Goal: Task Accomplishment & Management: Use online tool/utility

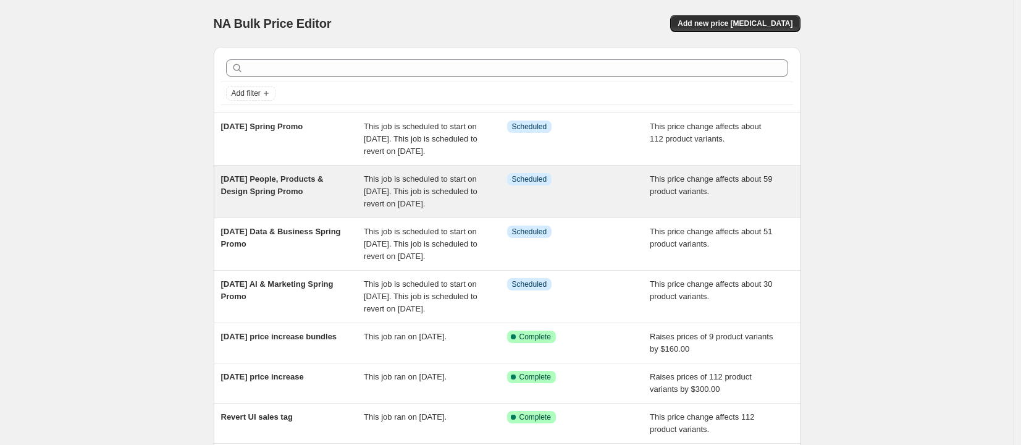
click at [283, 210] on div "[DATE] People, Products & Design Spring Promo" at bounding box center [292, 191] width 143 height 37
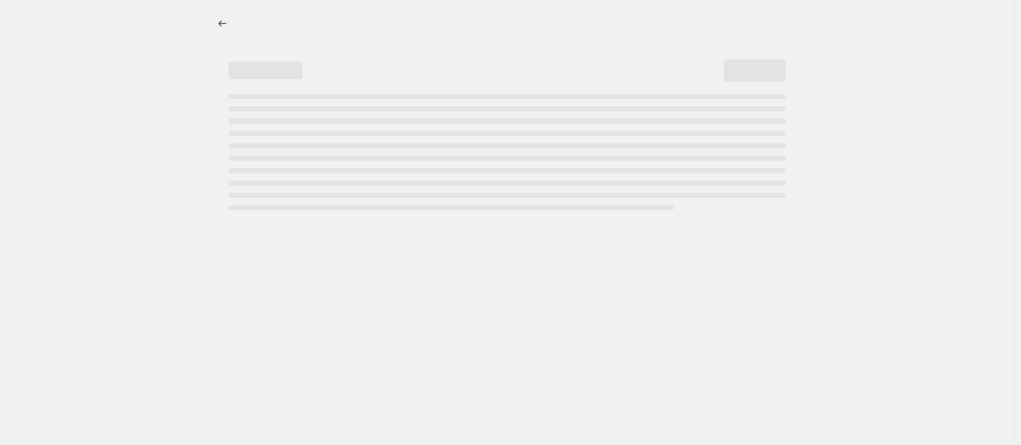
select select "no_change"
select select "remove"
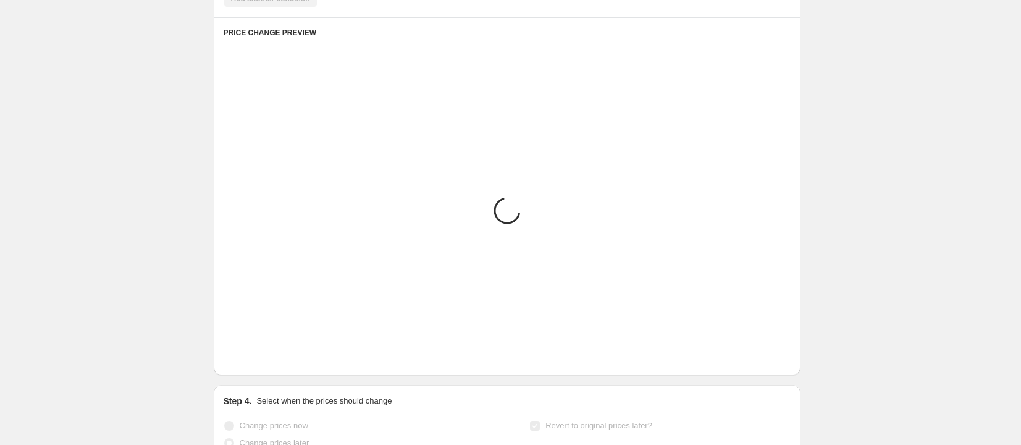
select select "collection"
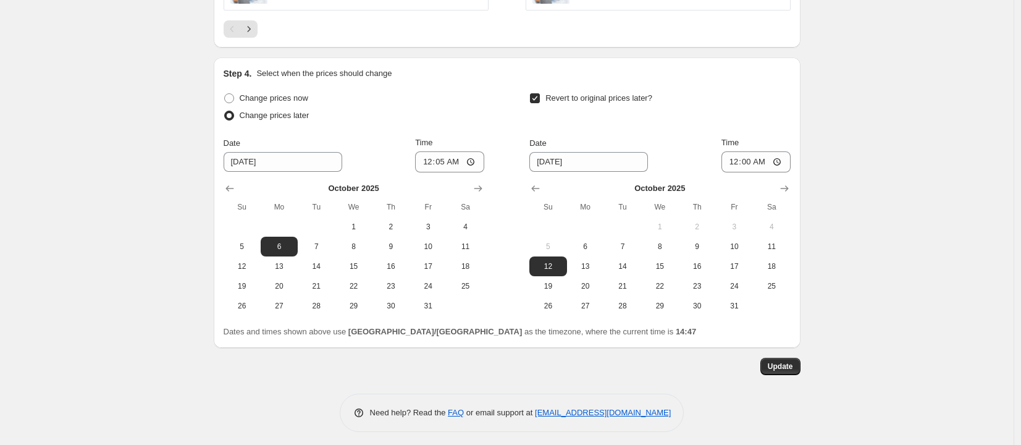
scroll to position [1136, 0]
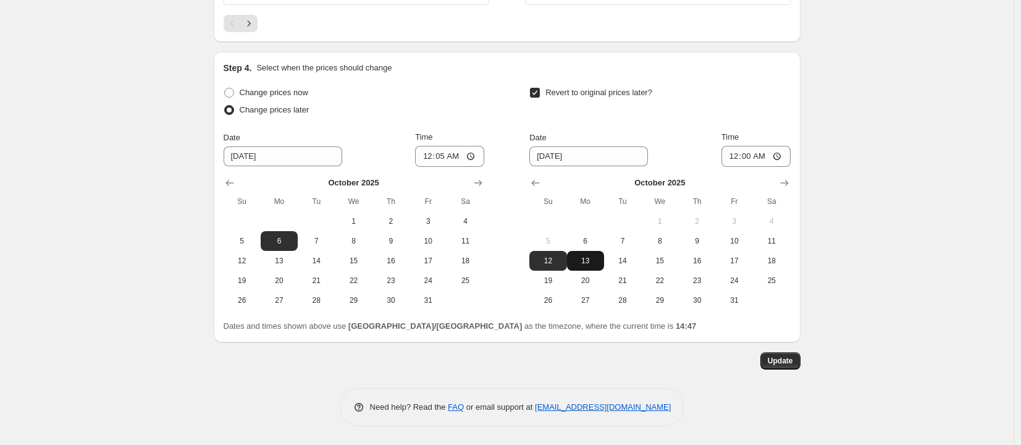
click at [596, 268] on button "13" at bounding box center [585, 261] width 37 height 20
type input "[DATE]"
click at [799, 359] on button "Update" at bounding box center [781, 360] width 40 height 17
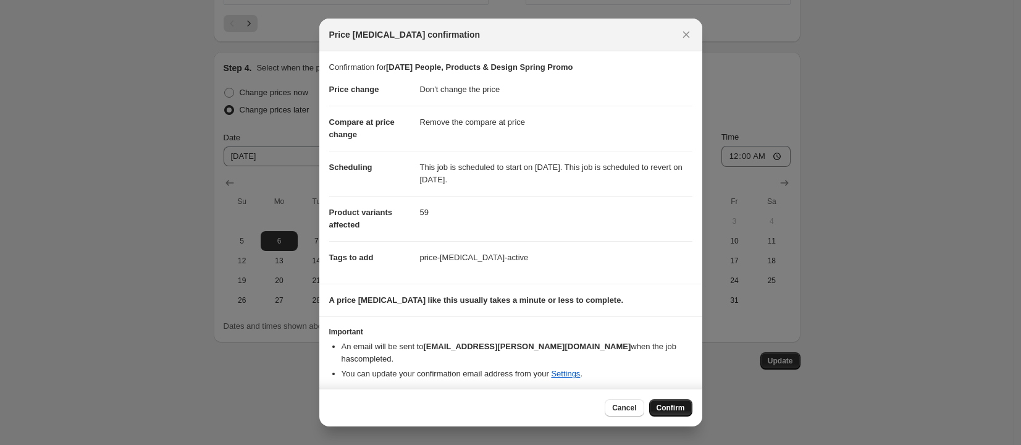
click at [670, 410] on button "Confirm" at bounding box center [670, 407] width 43 height 17
